Goal: Task Accomplishment & Management: Use online tool/utility

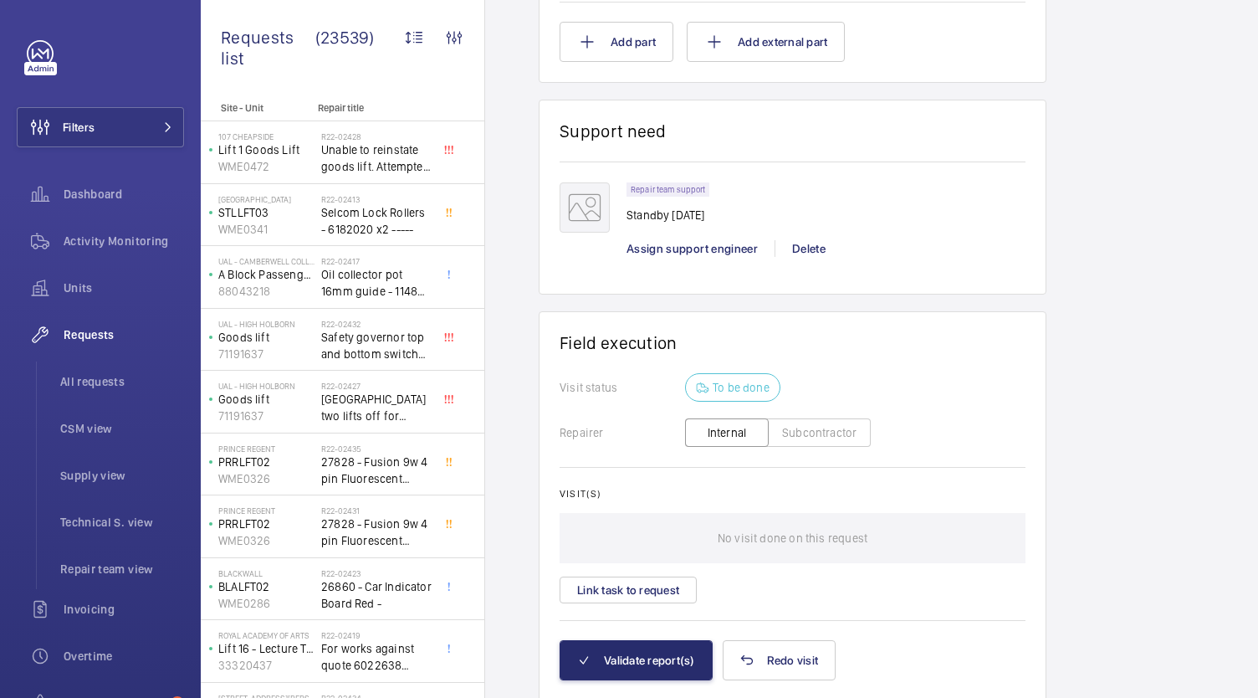
scroll to position [1308, 0]
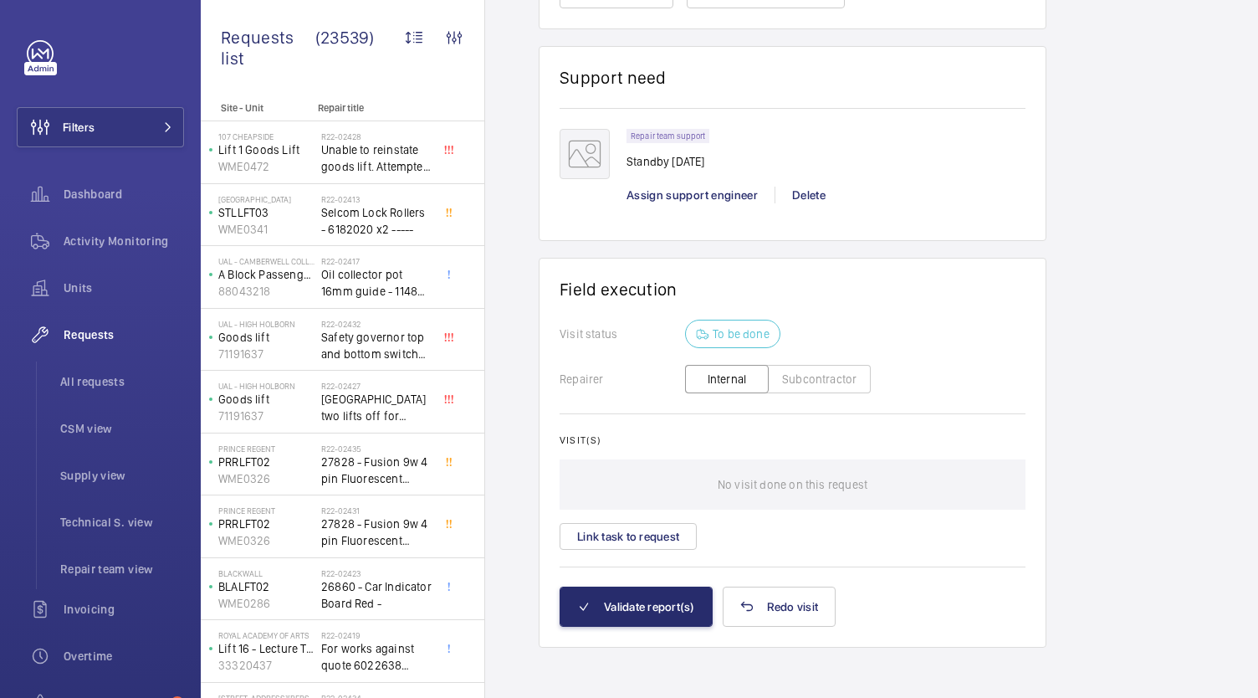
click at [727, 376] on button "Internal" at bounding box center [727, 379] width 84 height 28
click at [816, 388] on button "Subcontractor" at bounding box center [819, 379] width 103 height 28
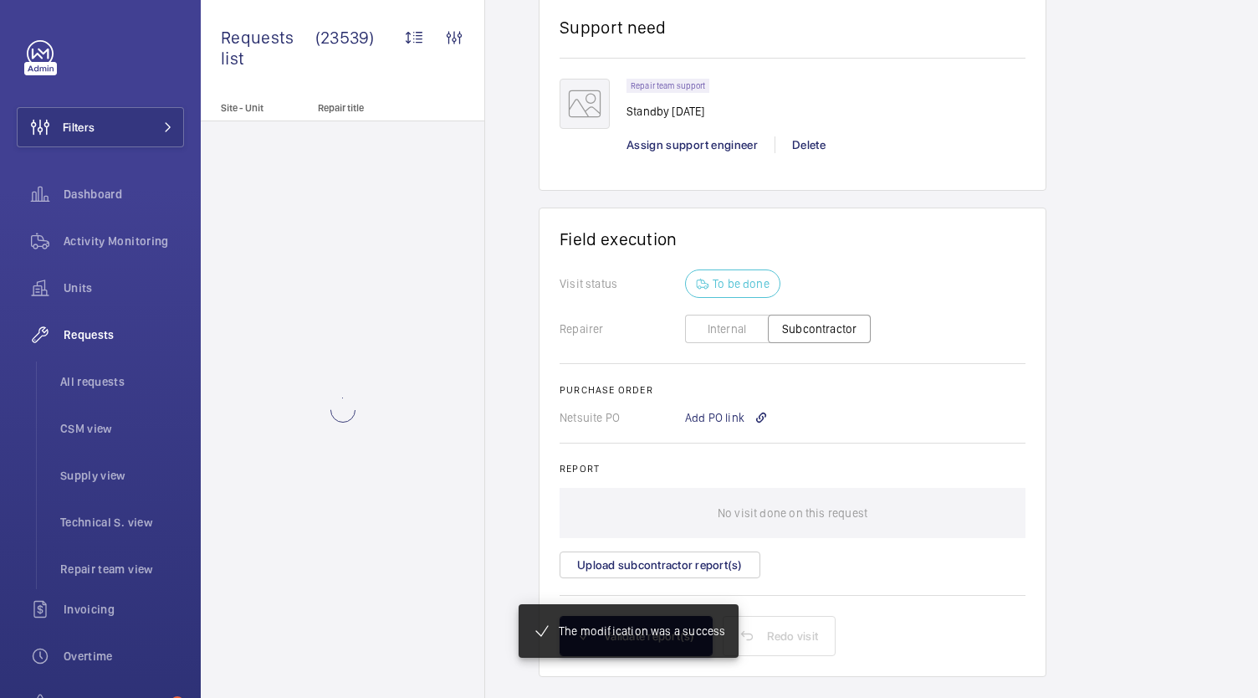
click at [732, 320] on button "Internal" at bounding box center [727, 329] width 84 height 28
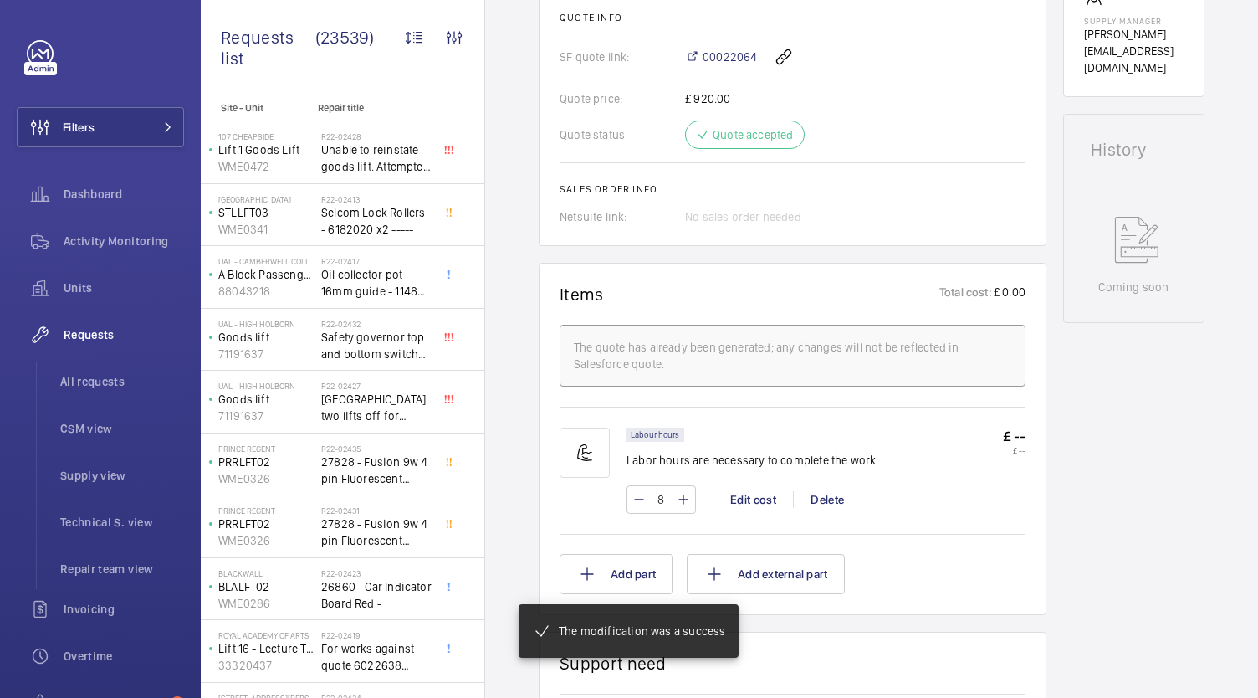
scroll to position [221, 0]
